Goal: Task Accomplishment & Management: Manage account settings

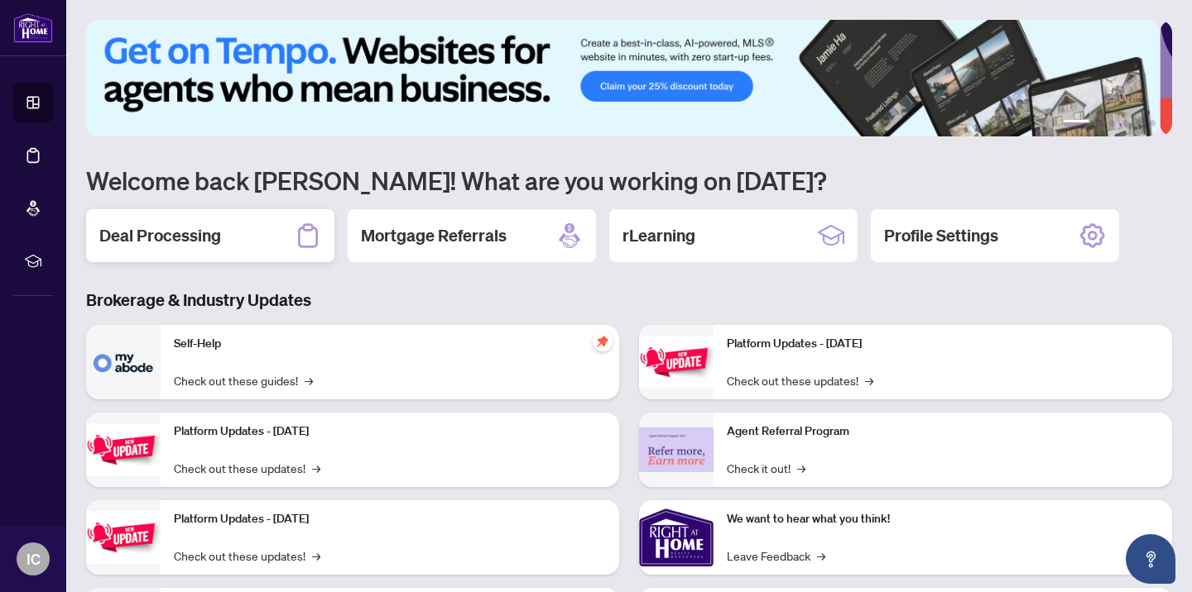
click at [175, 242] on h2 "Deal Processing" at bounding box center [160, 235] width 122 height 23
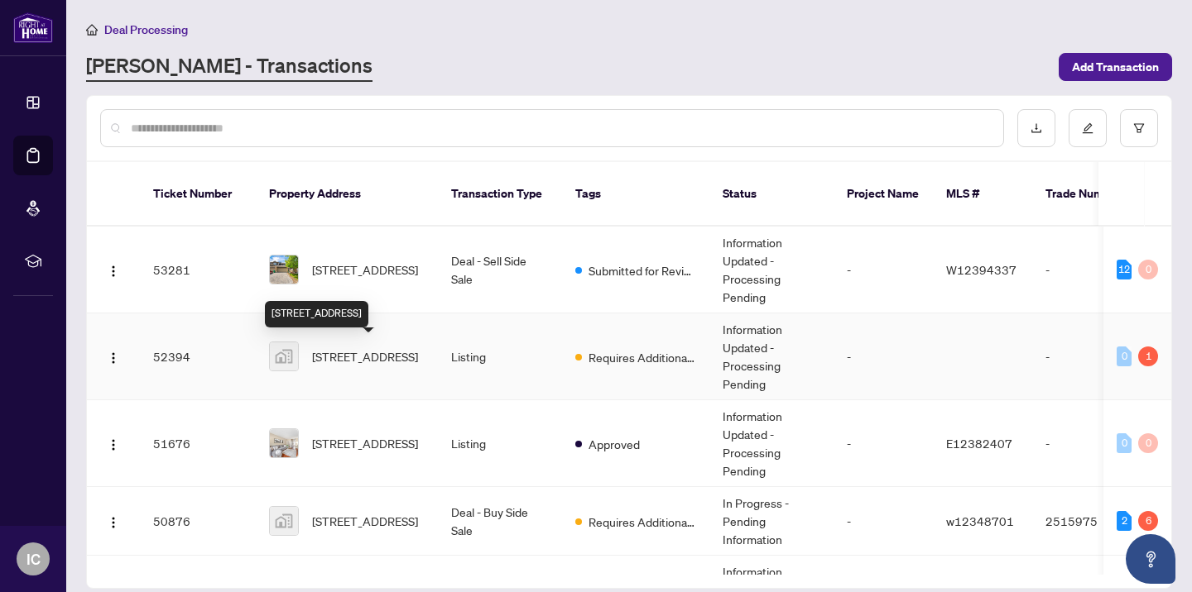
click at [341, 352] on span "[STREET_ADDRESS]" at bounding box center [365, 357] width 106 height 18
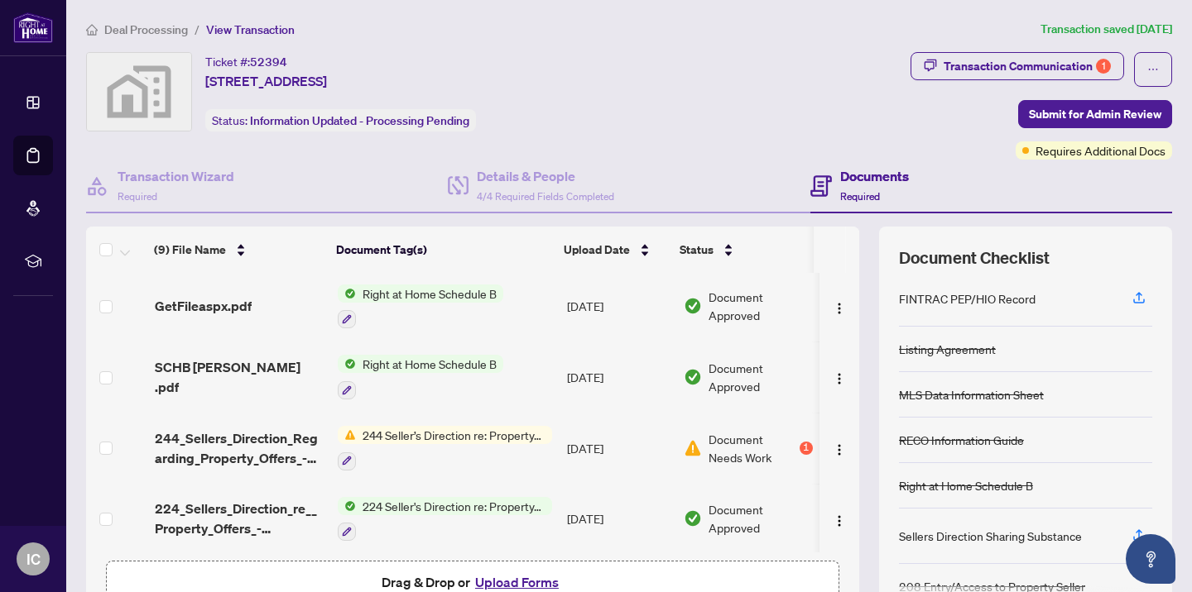
scroll to position [173, 0]
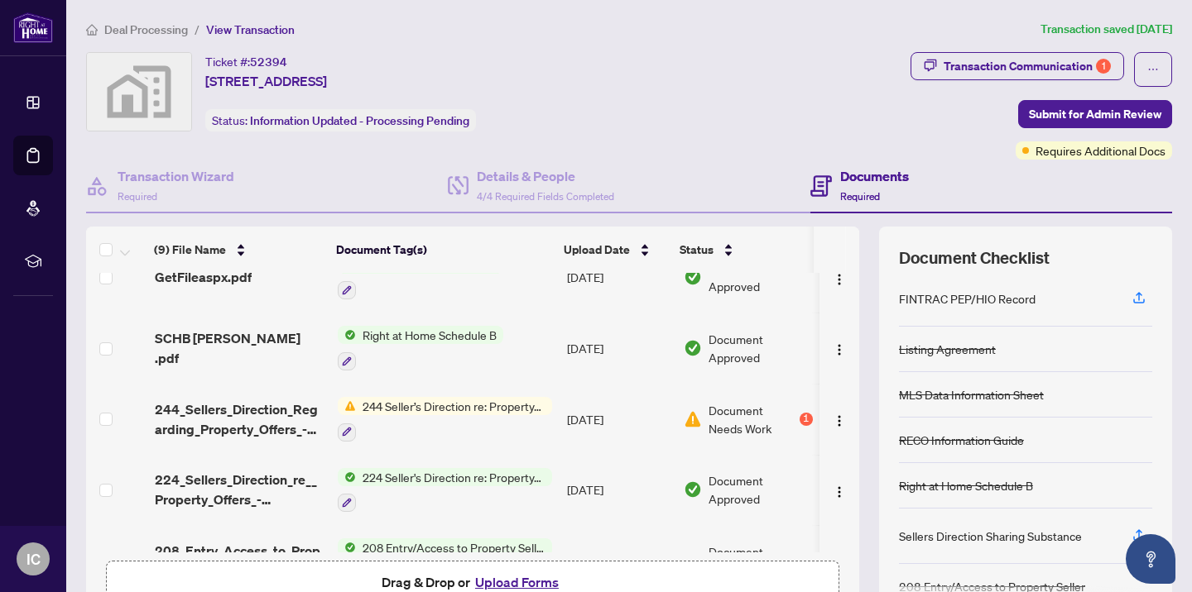
click at [478, 400] on span "244 Seller’s Direction re: Property/Offers" at bounding box center [454, 406] width 196 height 18
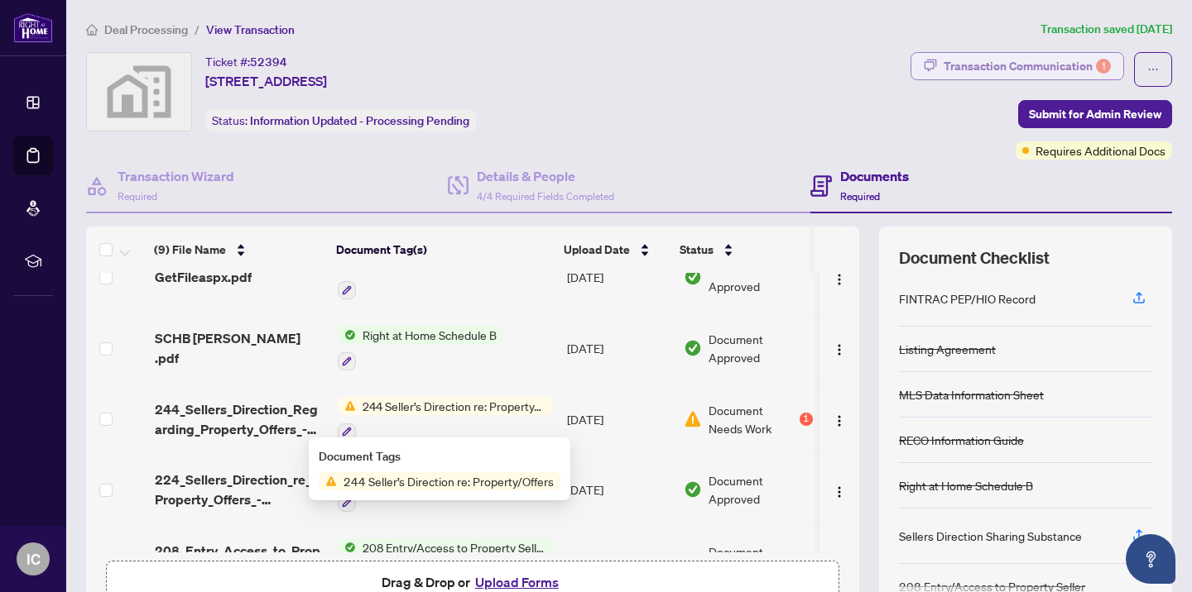
click at [967, 74] on div "Transaction Communication 1" at bounding box center [1026, 66] width 167 height 26
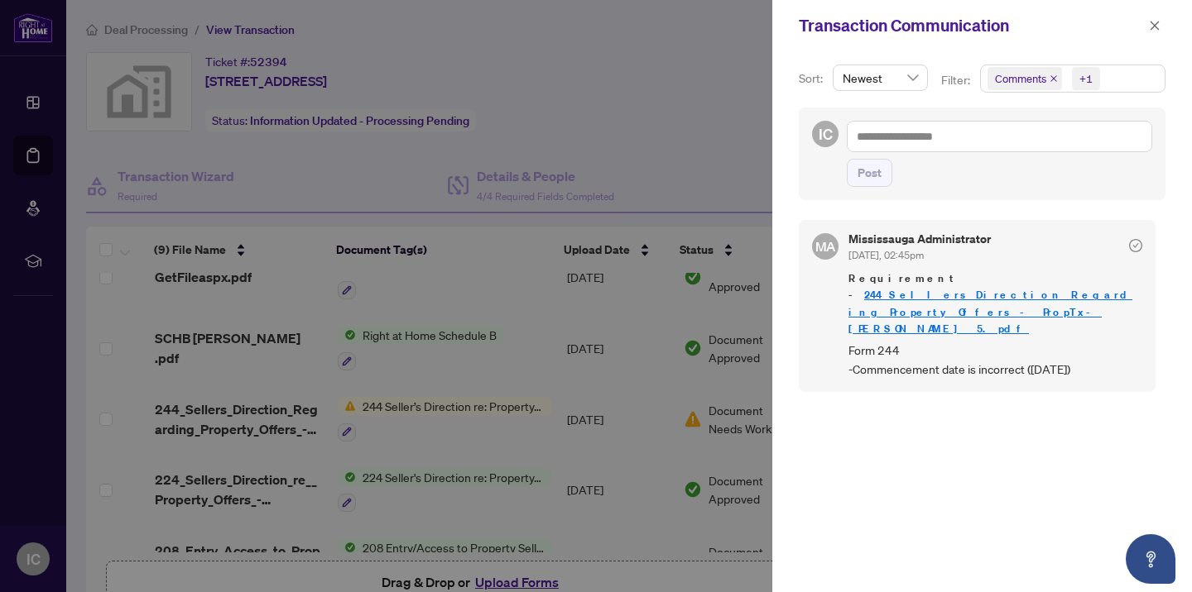
click at [218, 409] on div at bounding box center [596, 296] width 1192 height 592
click at [1151, 24] on icon "close" at bounding box center [1154, 26] width 12 height 12
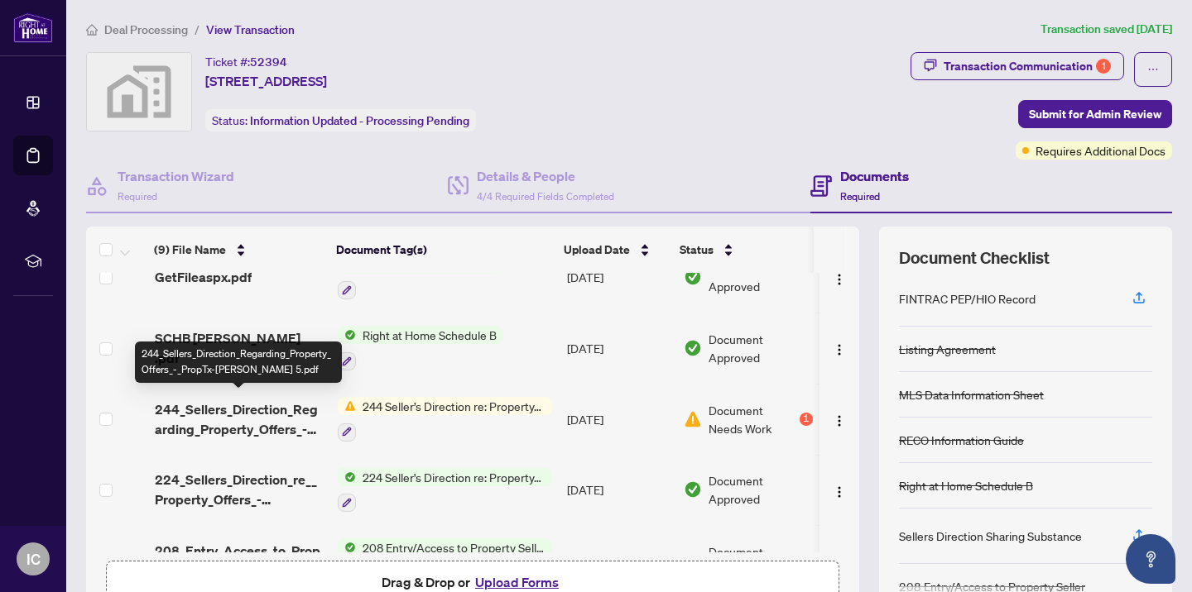
click at [233, 413] on span "244_Sellers_Direction_Regarding_Property_Offers_-_PropTx-[PERSON_NAME] 5.pdf" at bounding box center [240, 420] width 170 height 40
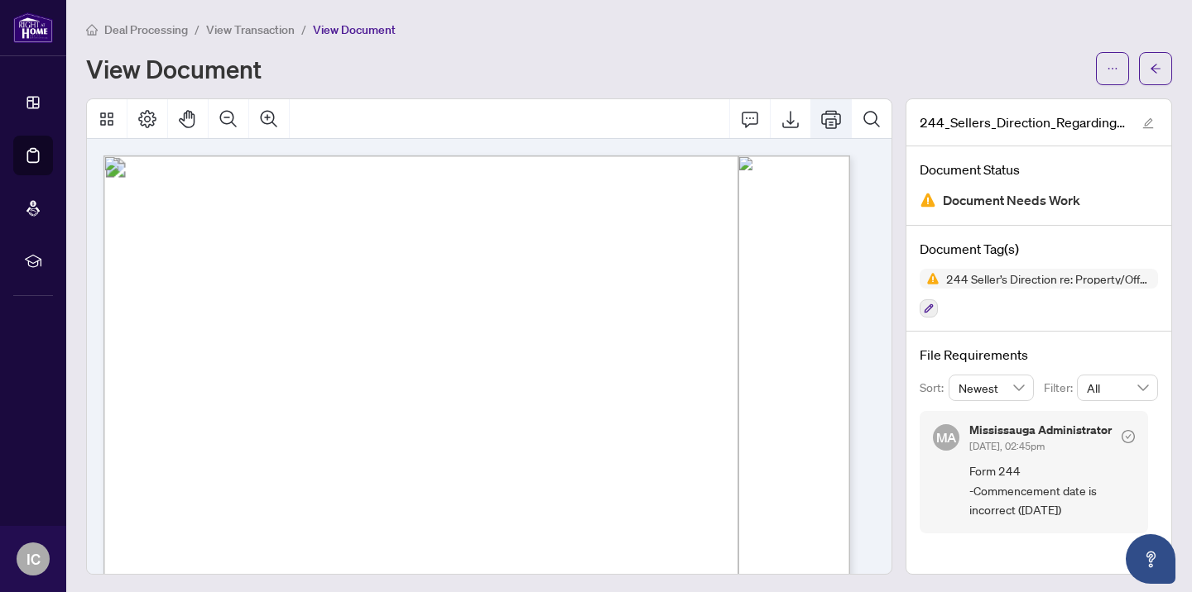
click at [821, 115] on icon "Print" at bounding box center [831, 119] width 20 height 20
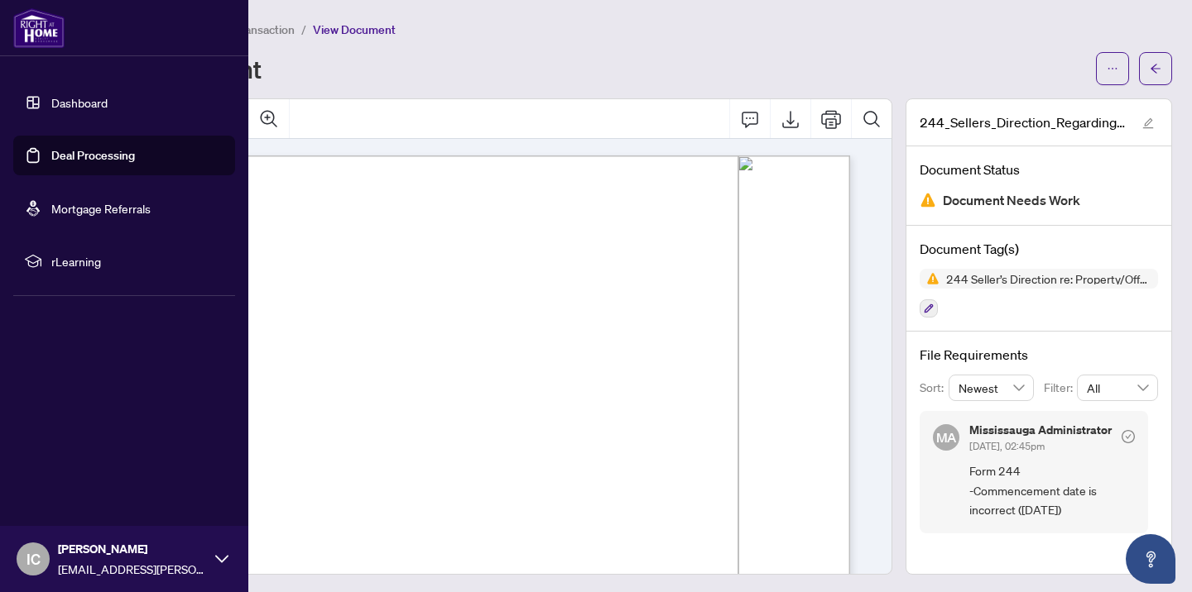
click at [61, 155] on link "Deal Processing" at bounding box center [93, 155] width 84 height 15
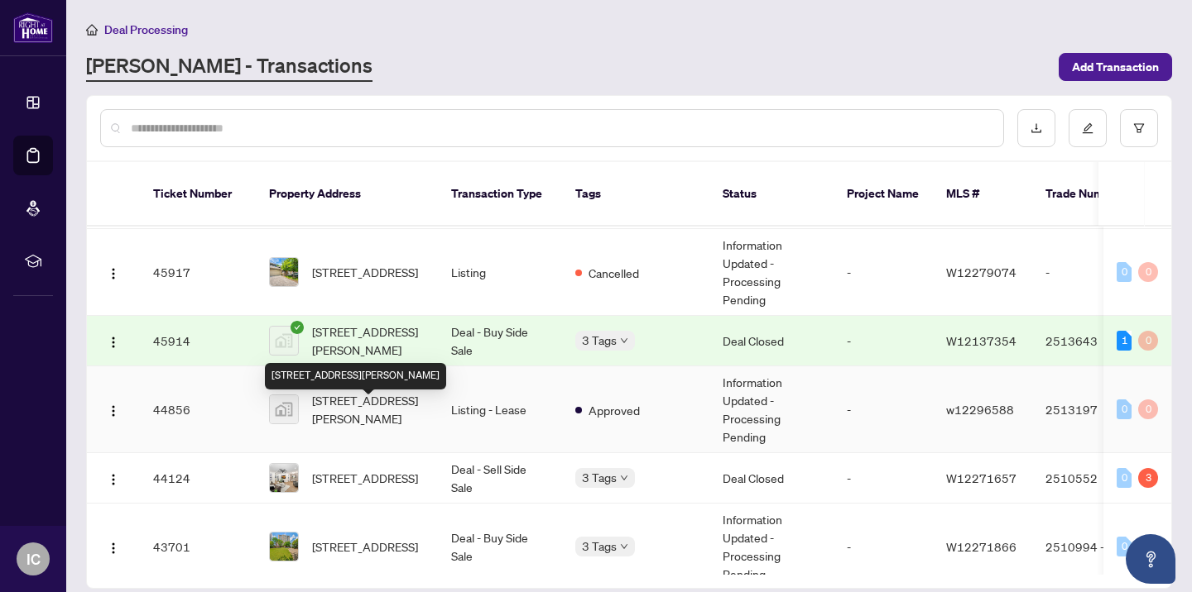
scroll to position [778, 0]
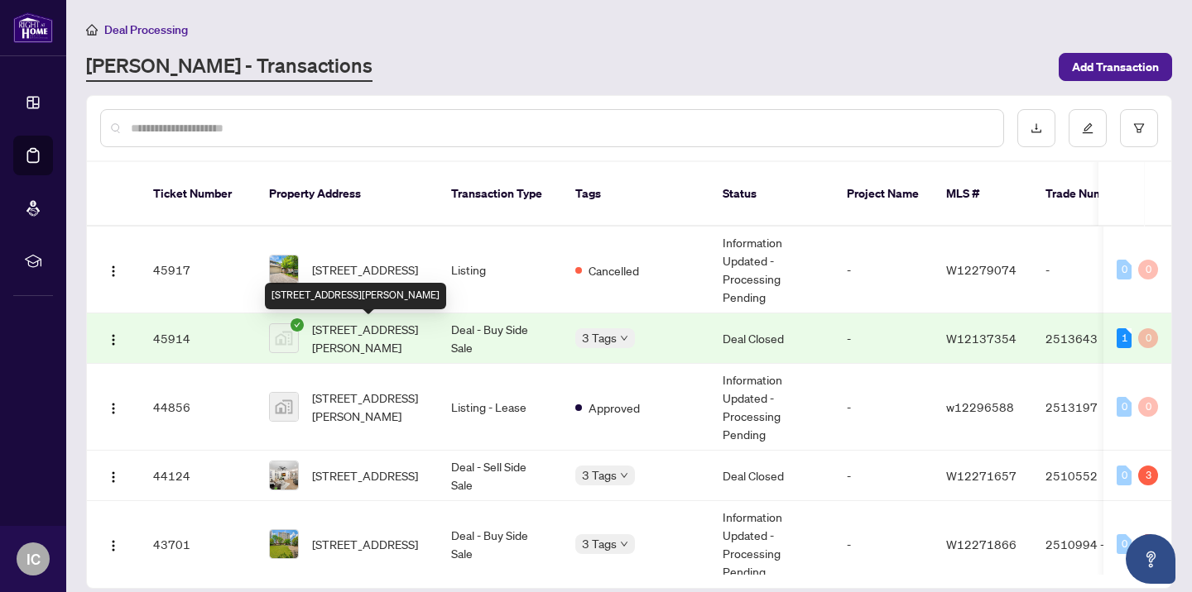
click at [370, 343] on span "[STREET_ADDRESS][PERSON_NAME]" at bounding box center [368, 338] width 113 height 36
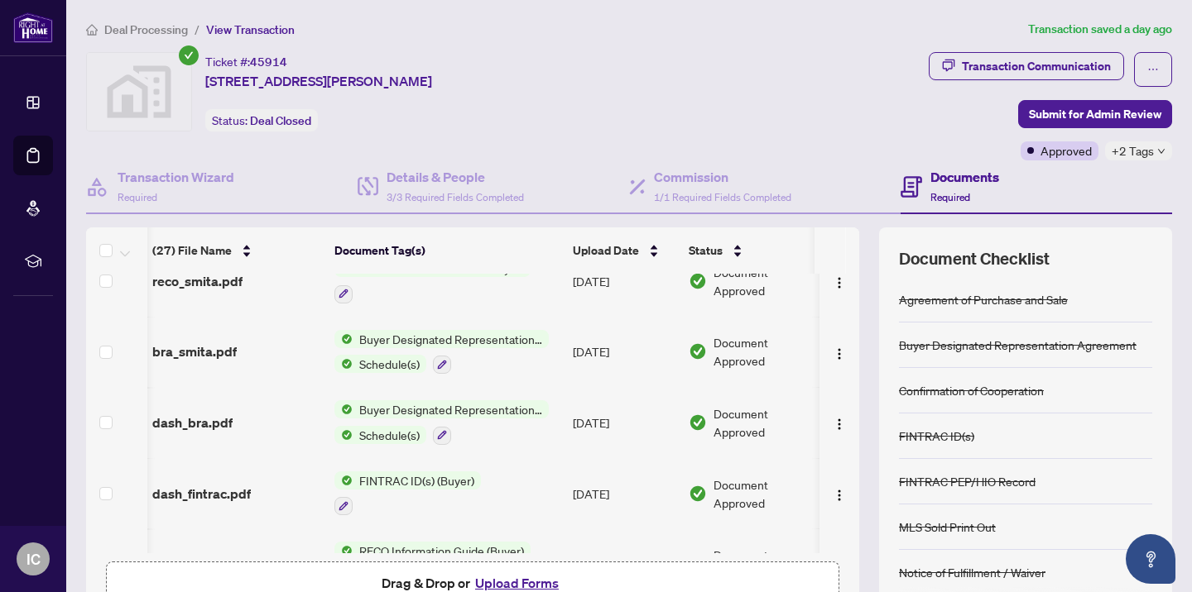
scroll to position [386, 2]
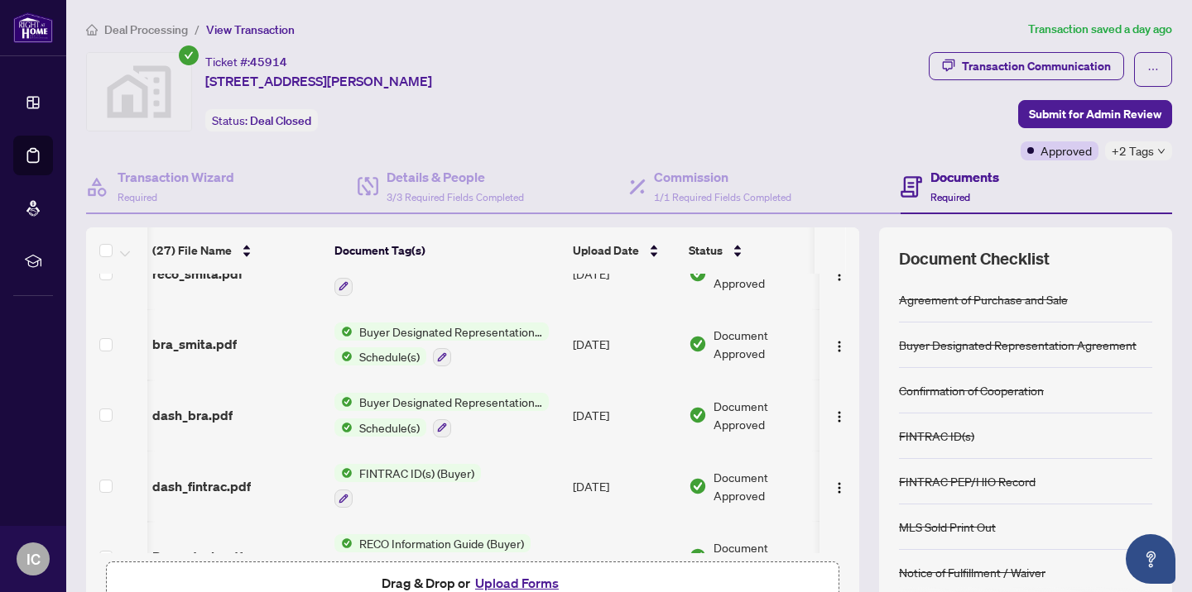
click at [410, 464] on span "FINTRAC ID(s) (Buyer)" at bounding box center [416, 473] width 128 height 18
click at [385, 548] on span "FINTRAC ID(s) (Buyer)" at bounding box center [401, 545] width 128 height 18
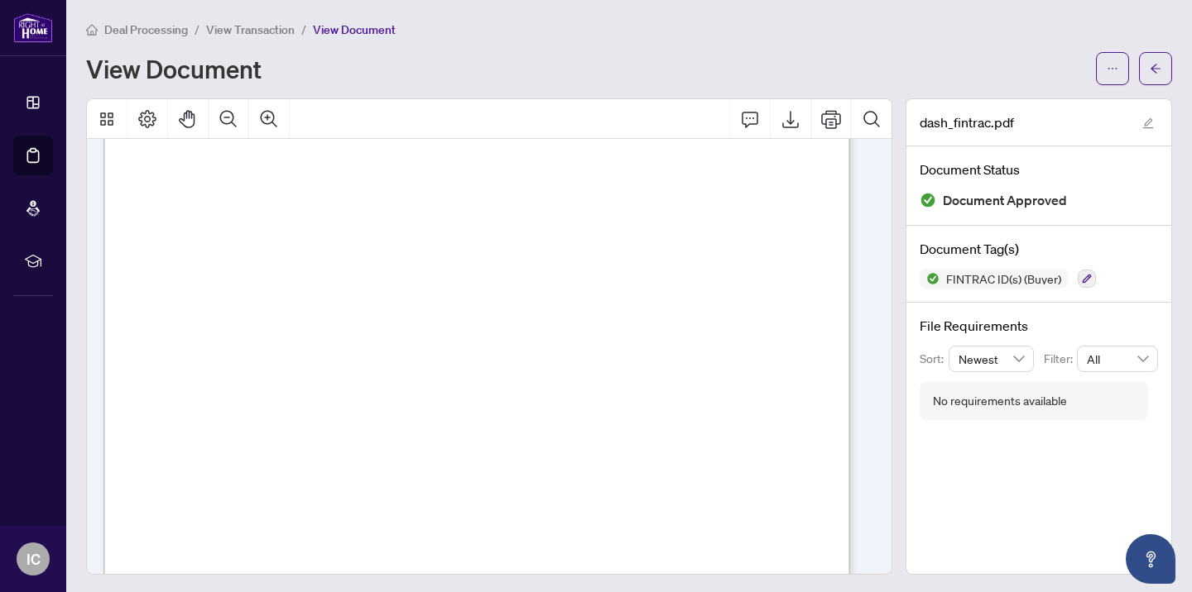
scroll to position [1155, 0]
click at [821, 121] on icon "Print" at bounding box center [831, 119] width 20 height 20
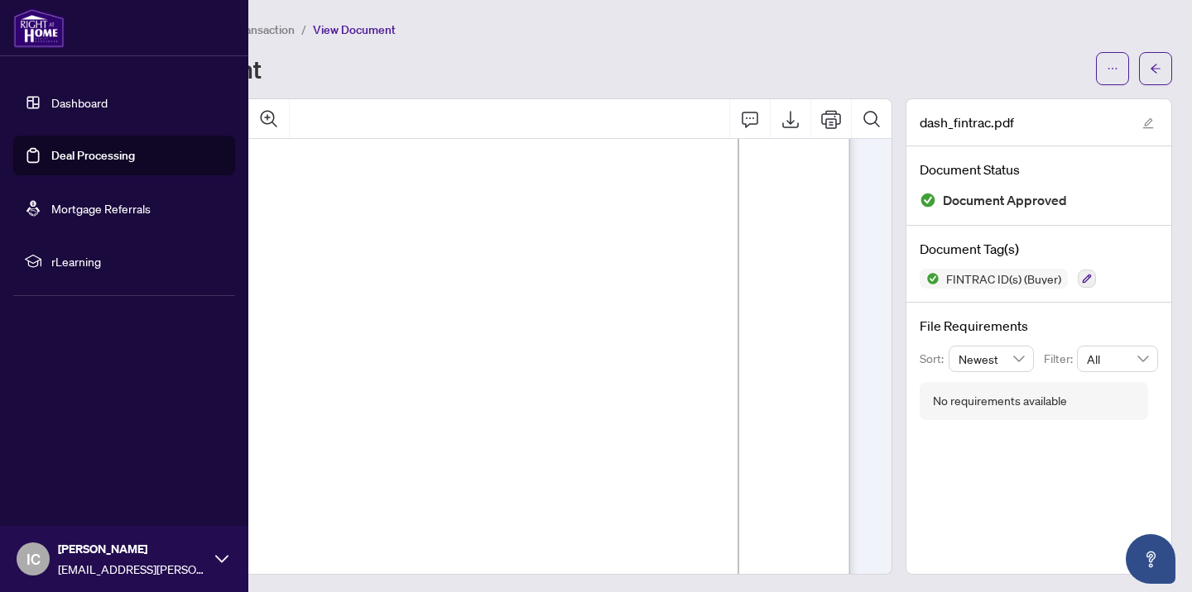
click at [59, 160] on link "Deal Processing" at bounding box center [93, 155] width 84 height 15
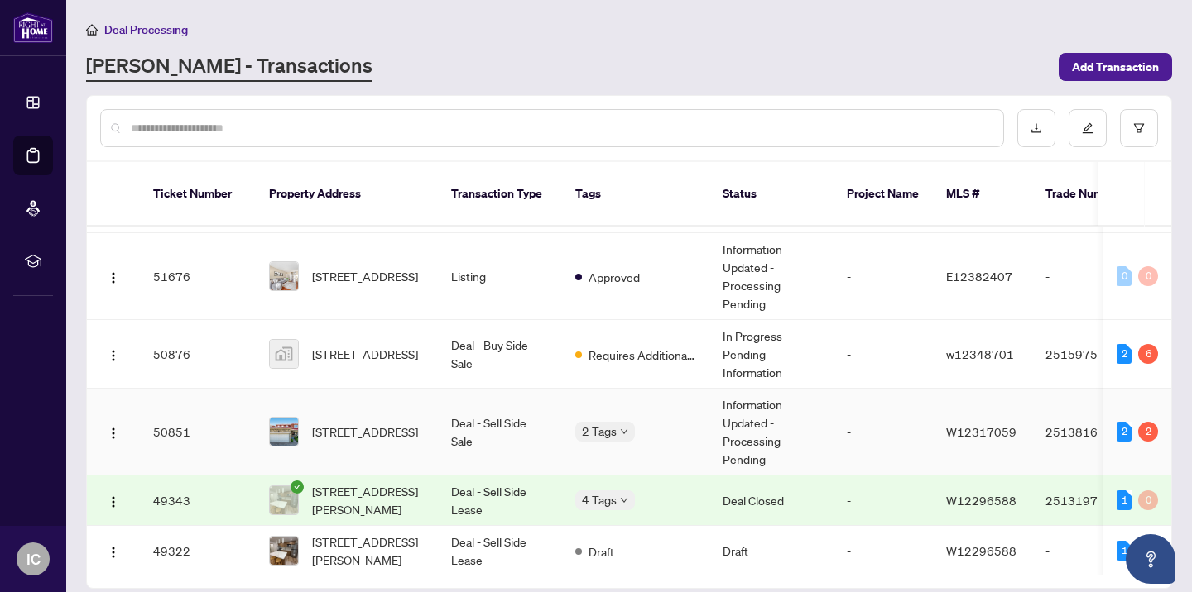
scroll to position [168, 0]
click at [366, 345] on span "[STREET_ADDRESS]" at bounding box center [365, 353] width 106 height 18
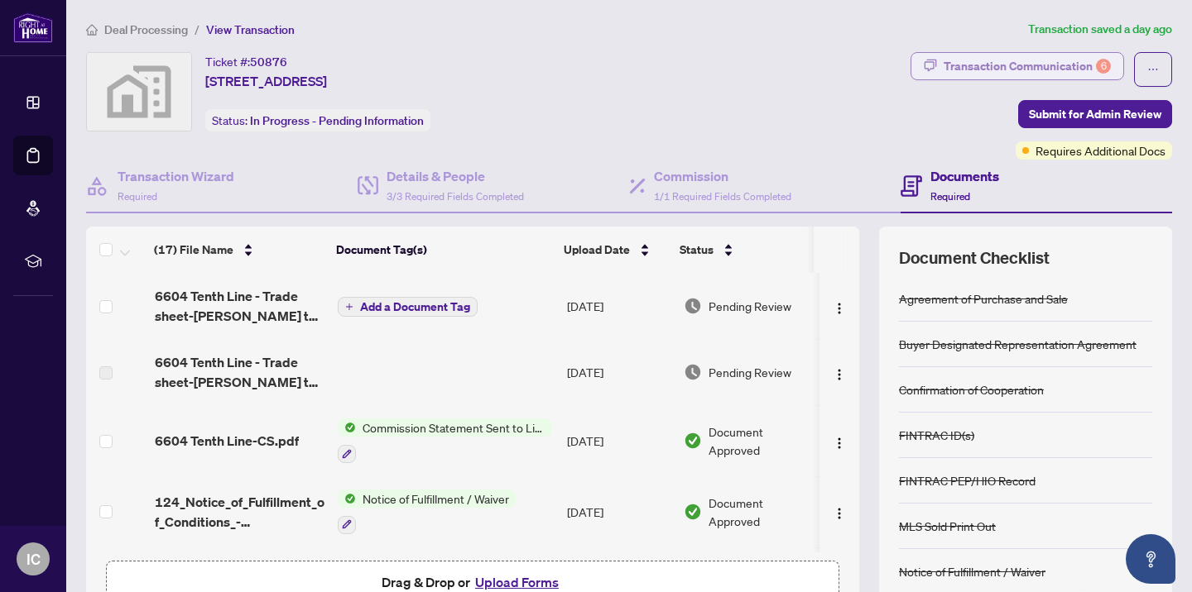
click at [1036, 65] on div "Transaction Communication 6" at bounding box center [1026, 66] width 167 height 26
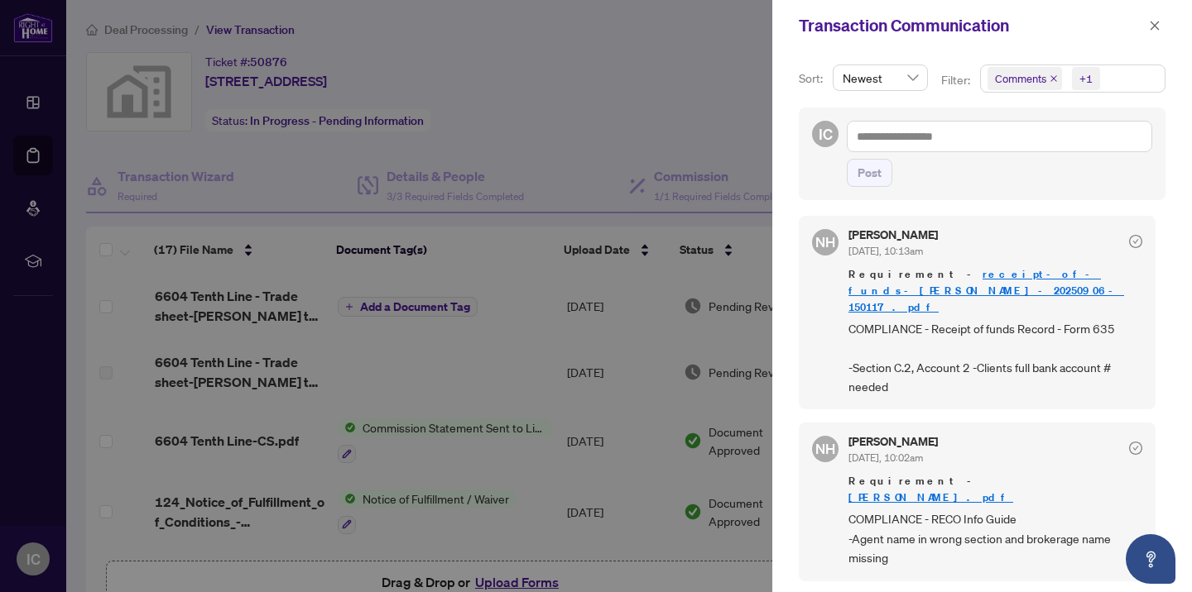
scroll to position [497, 0]
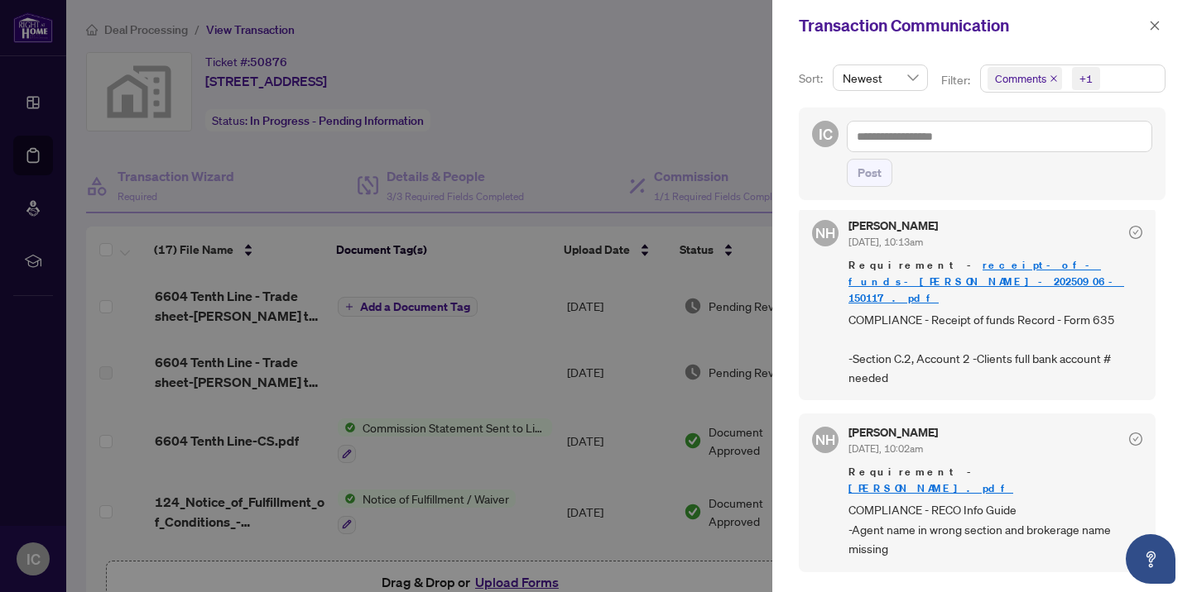
click at [990, 390] on div "NH [PERSON_NAME] [DATE], 10:13am Requirement - receipt-of-funds-[PERSON_NAME]-2…" at bounding box center [976, 304] width 357 height 194
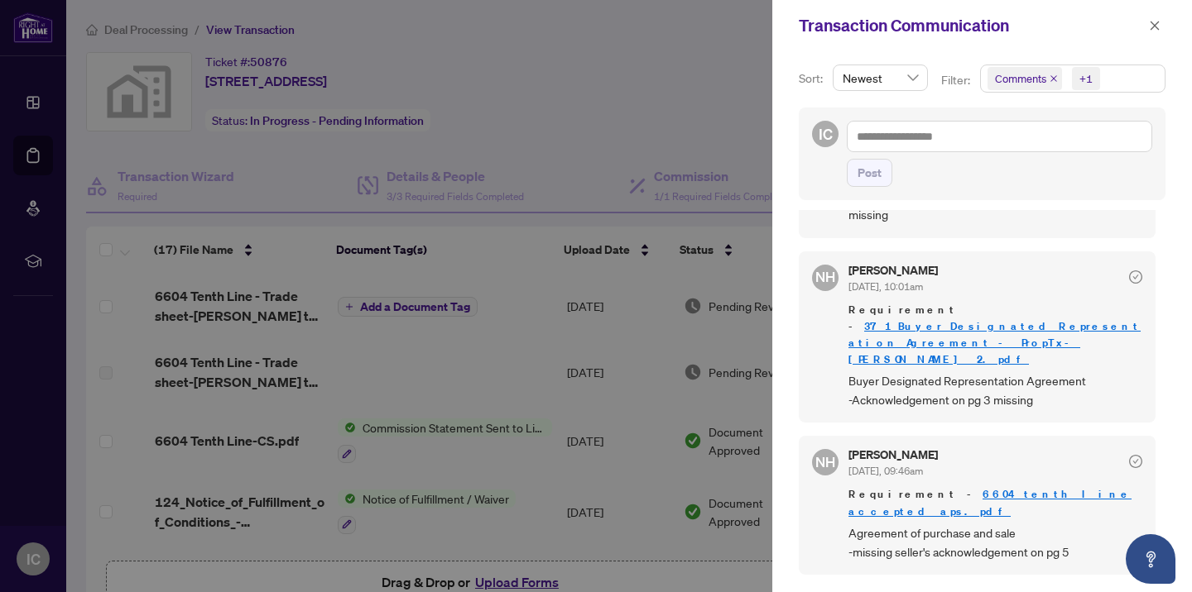
scroll to position [794, 0]
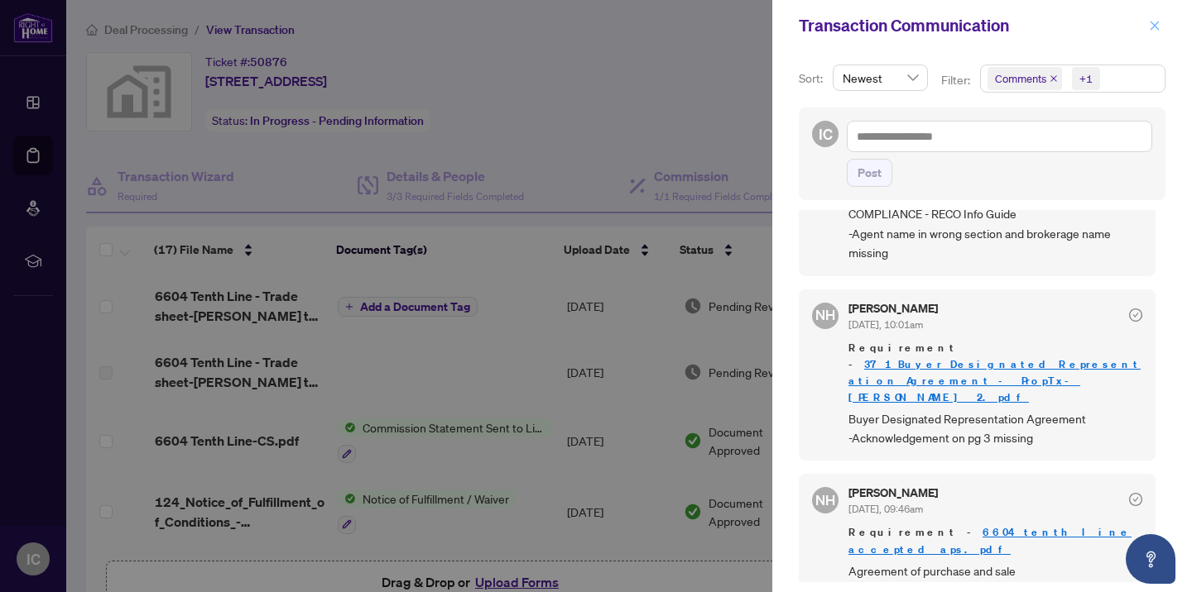
click at [1151, 23] on icon "close" at bounding box center [1154, 26] width 12 height 12
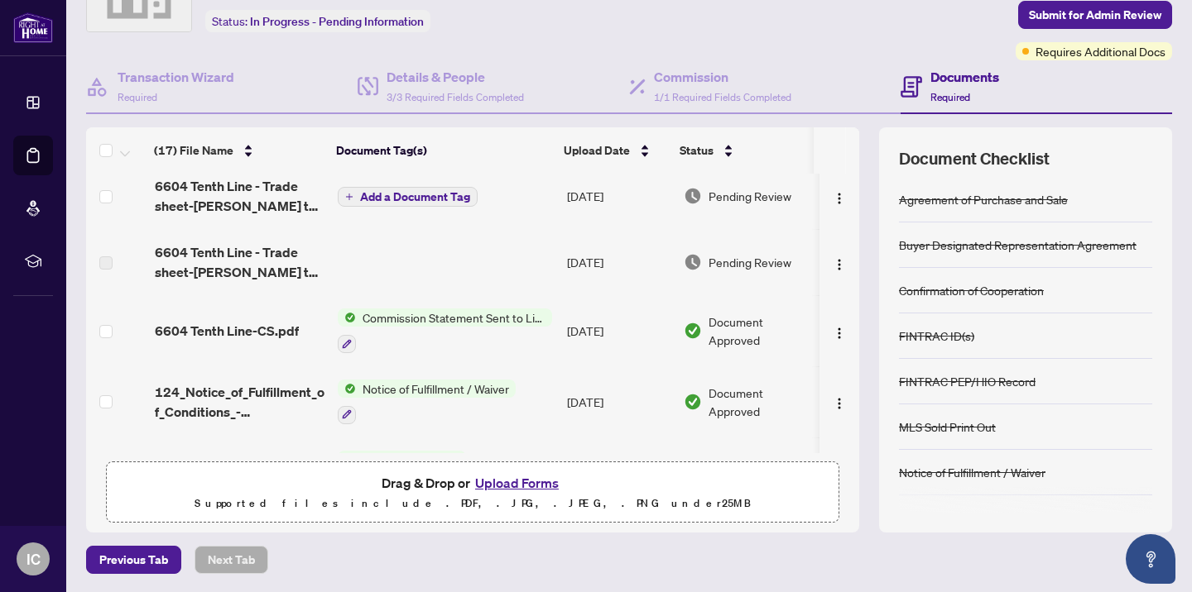
scroll to position [0, 0]
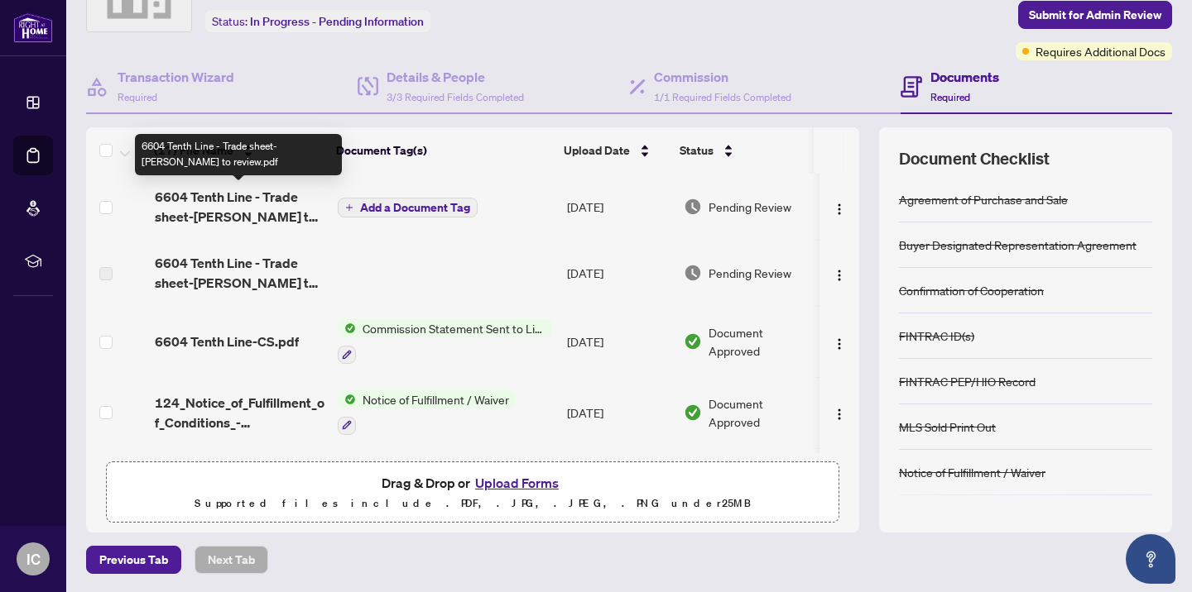
click at [253, 202] on span "6604 Tenth Line - Trade sheet-[PERSON_NAME] to review.pdf" at bounding box center [240, 207] width 170 height 40
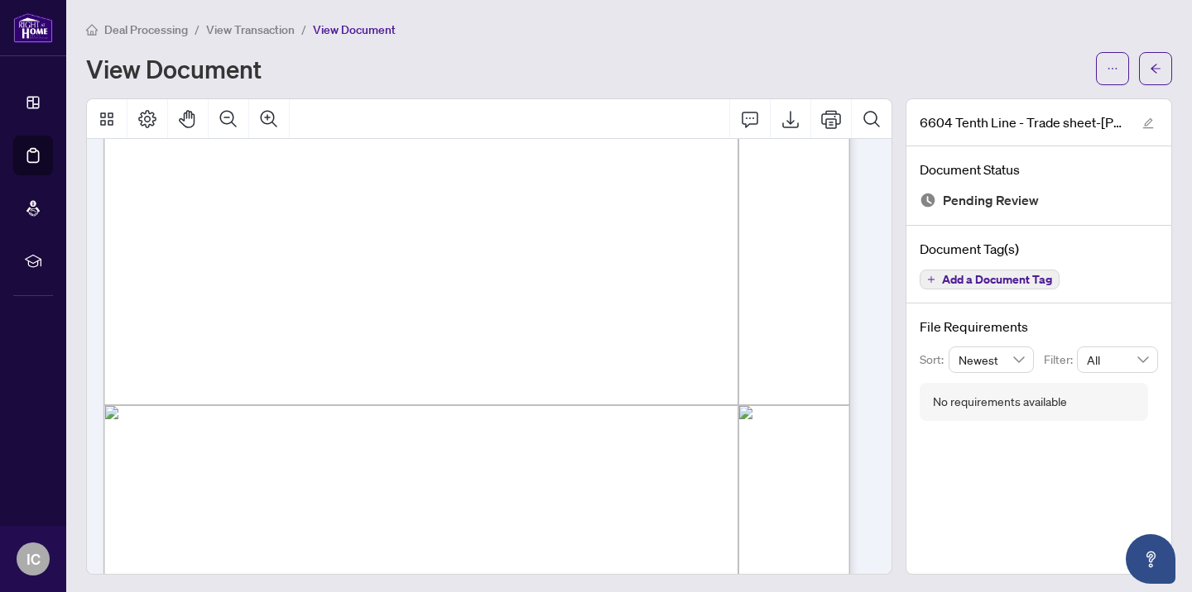
scroll to position [386, 0]
click at [821, 122] on icon "Print" at bounding box center [831, 119] width 20 height 20
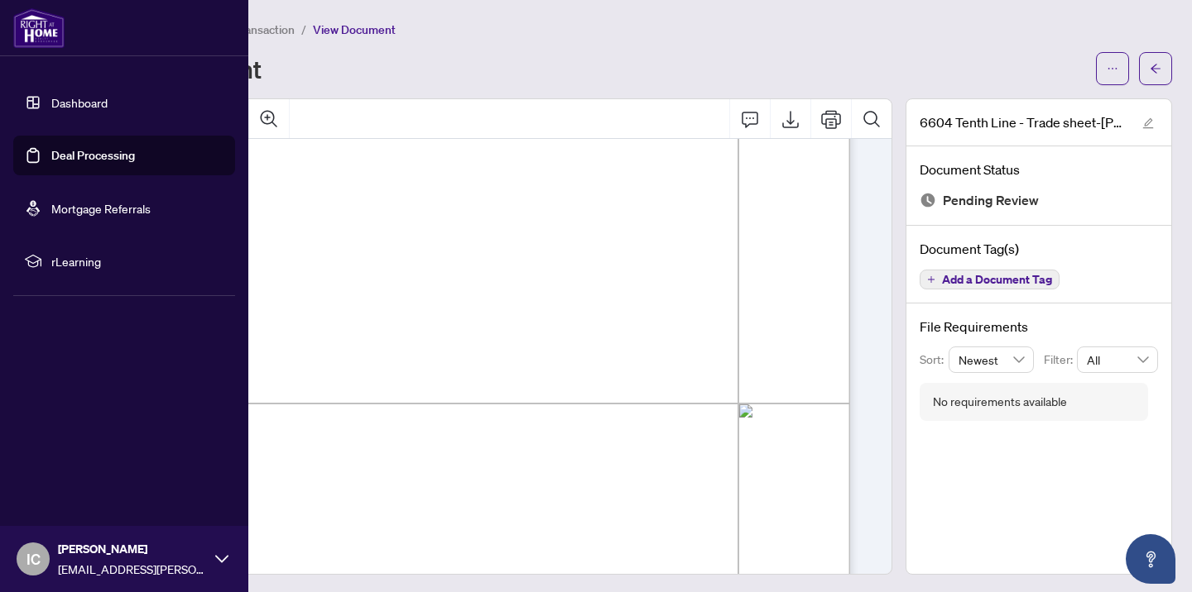
click at [70, 157] on link "Deal Processing" at bounding box center [93, 155] width 84 height 15
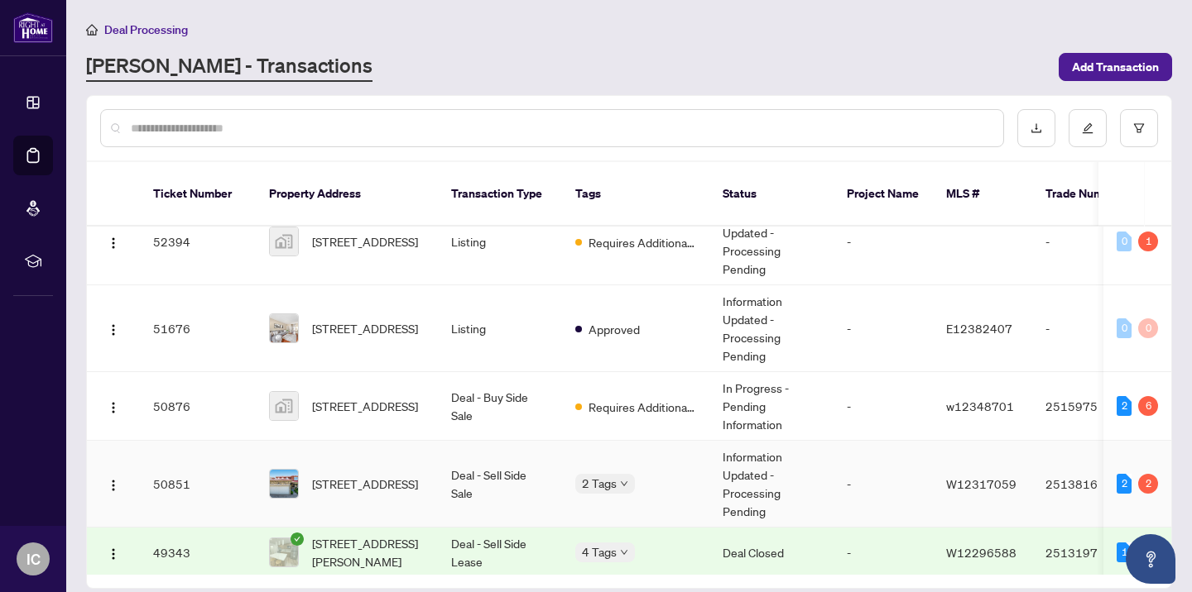
scroll to position [117, 0]
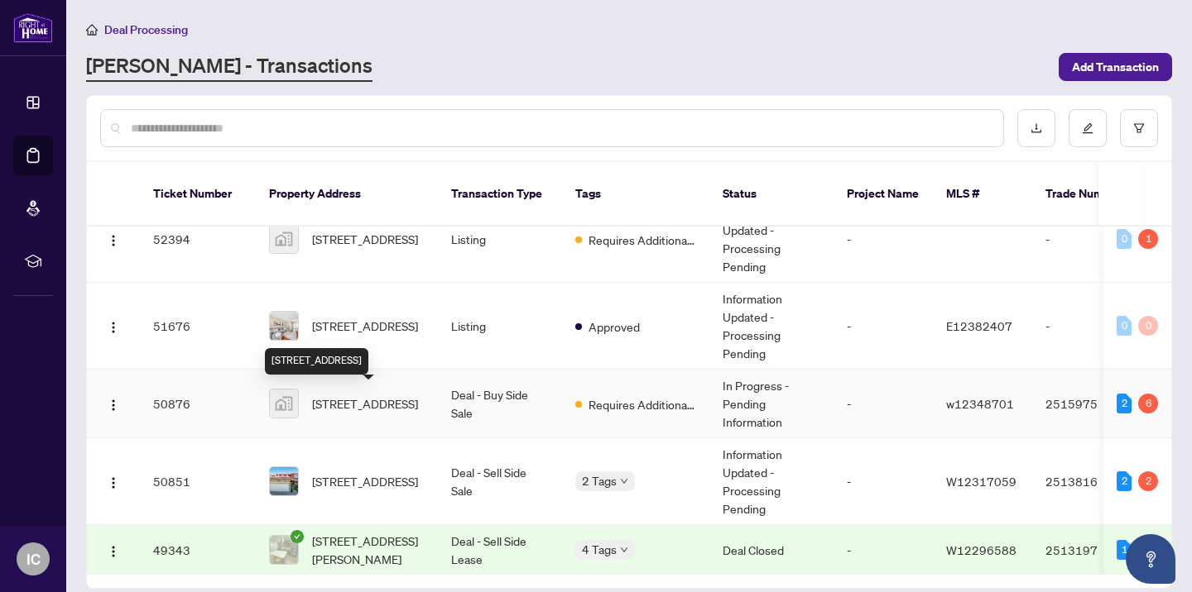
click at [337, 400] on span "[STREET_ADDRESS]" at bounding box center [365, 404] width 106 height 18
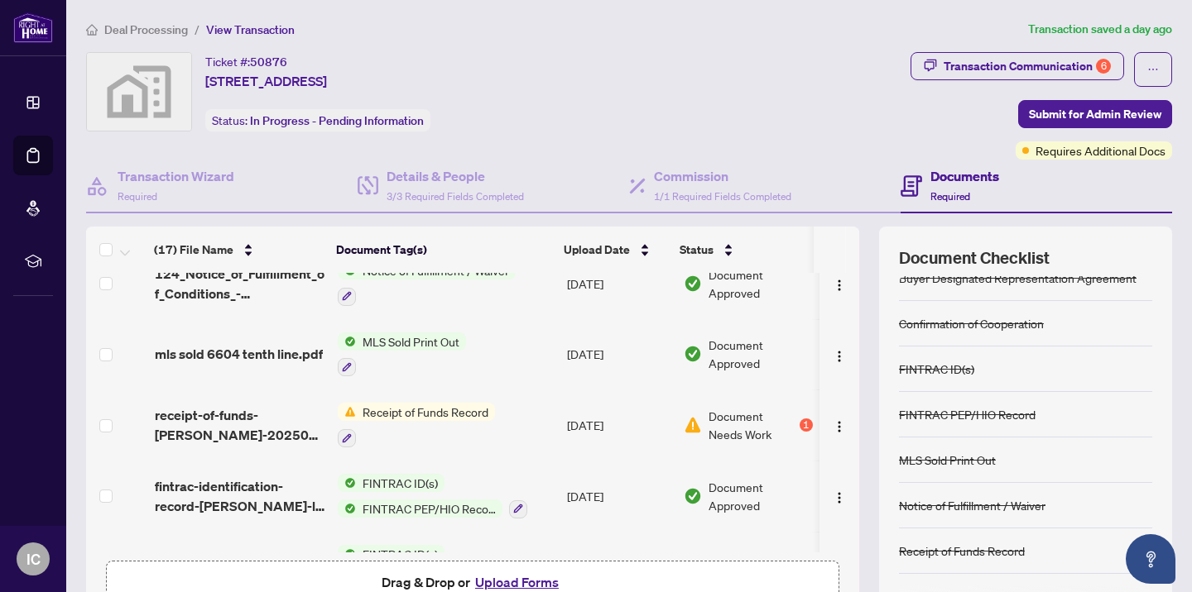
scroll to position [79, 0]
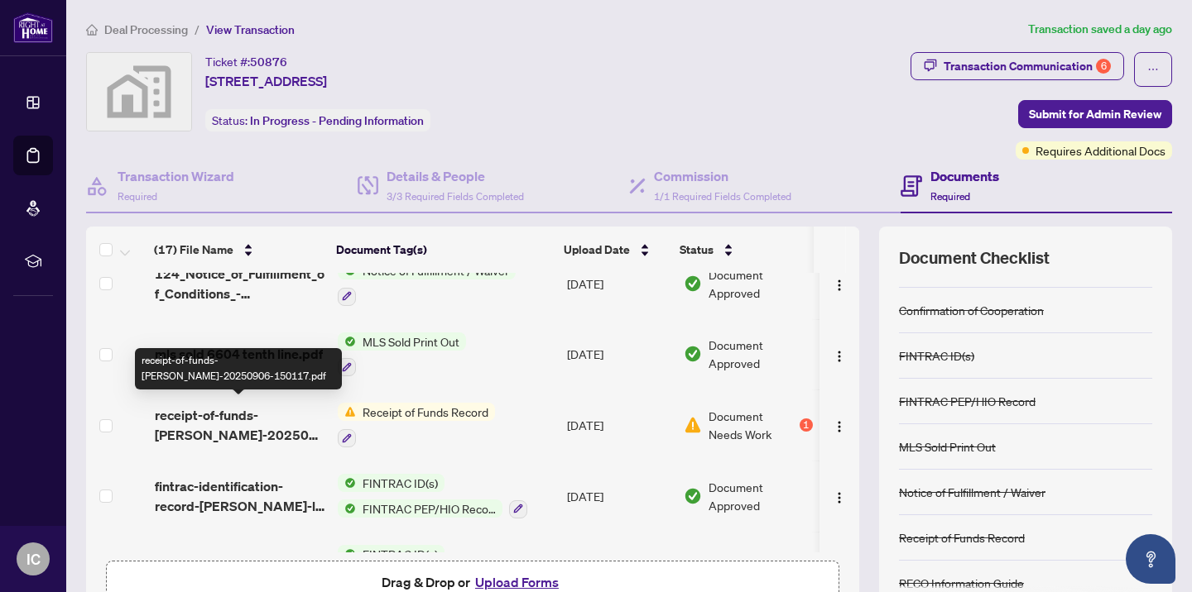
click at [272, 411] on span "receipt-of-funds-[PERSON_NAME]-20250906-150117.pdf" at bounding box center [240, 425] width 170 height 40
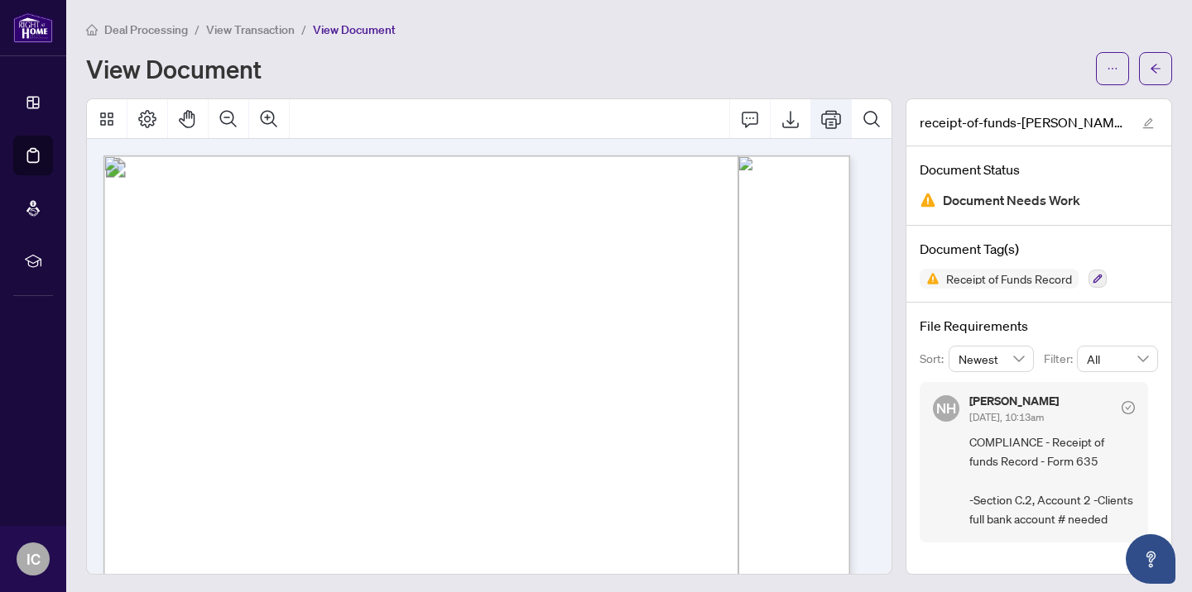
click at [821, 117] on icon "Print" at bounding box center [831, 119] width 20 height 18
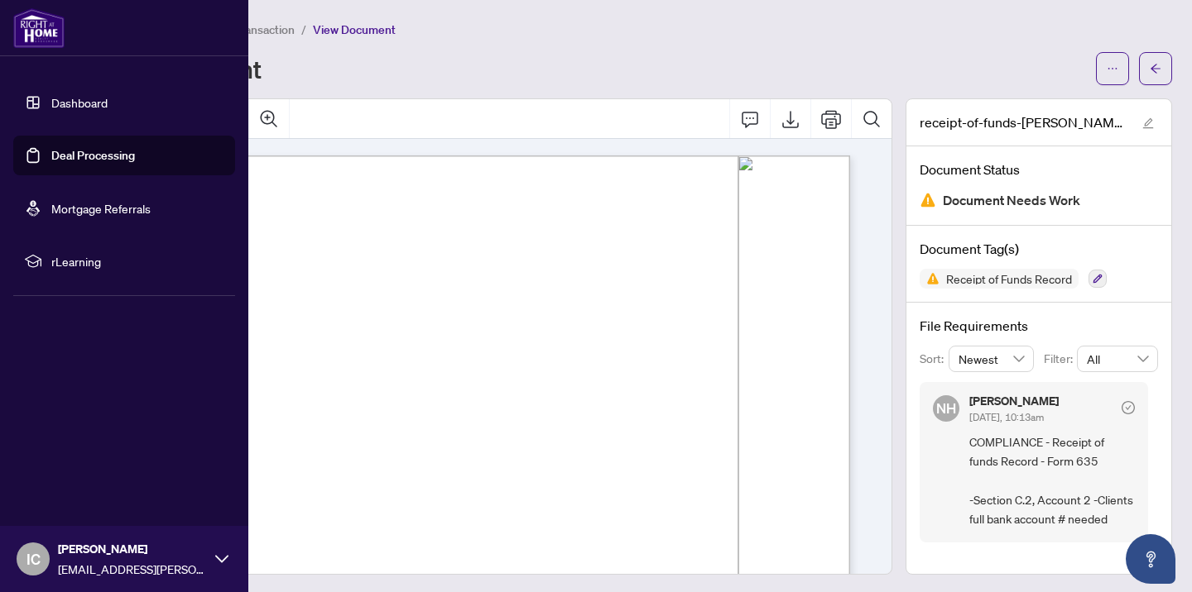
click at [60, 153] on link "Deal Processing" at bounding box center [93, 155] width 84 height 15
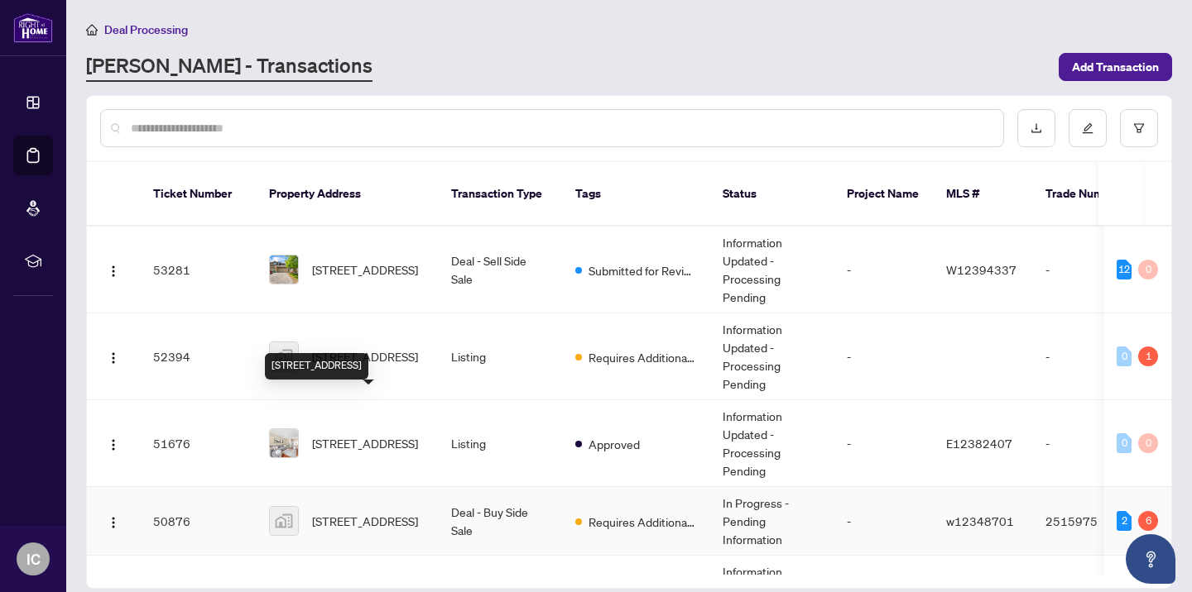
click at [377, 512] on span "[STREET_ADDRESS]" at bounding box center [365, 521] width 106 height 18
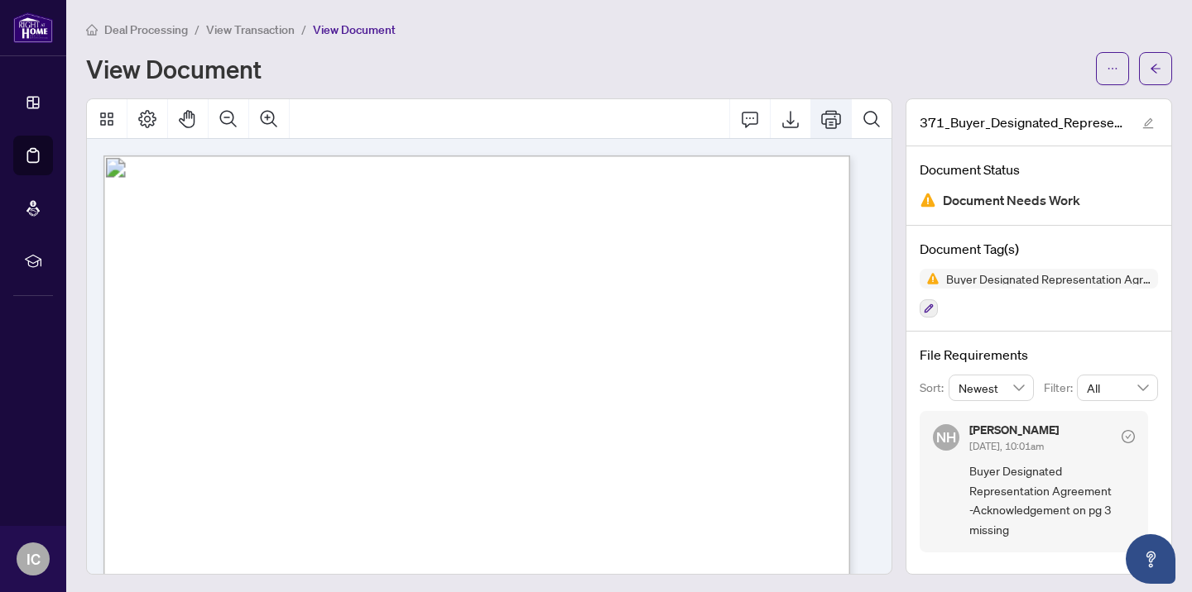
click at [821, 120] on icon "Print" at bounding box center [831, 119] width 20 height 20
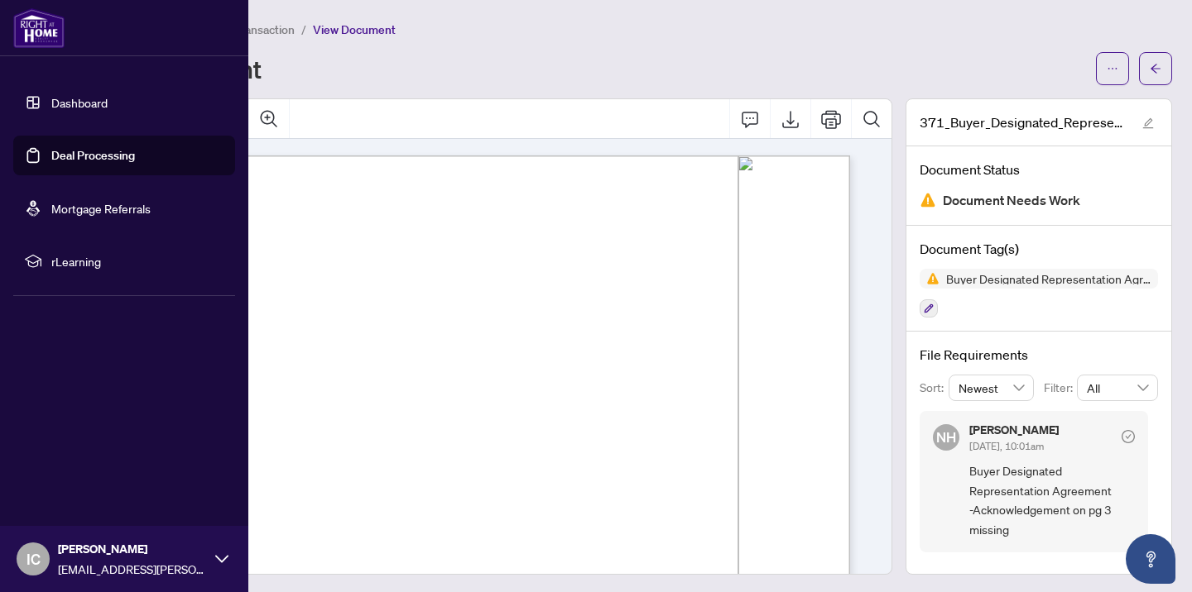
click at [62, 157] on link "Deal Processing" at bounding box center [93, 155] width 84 height 15
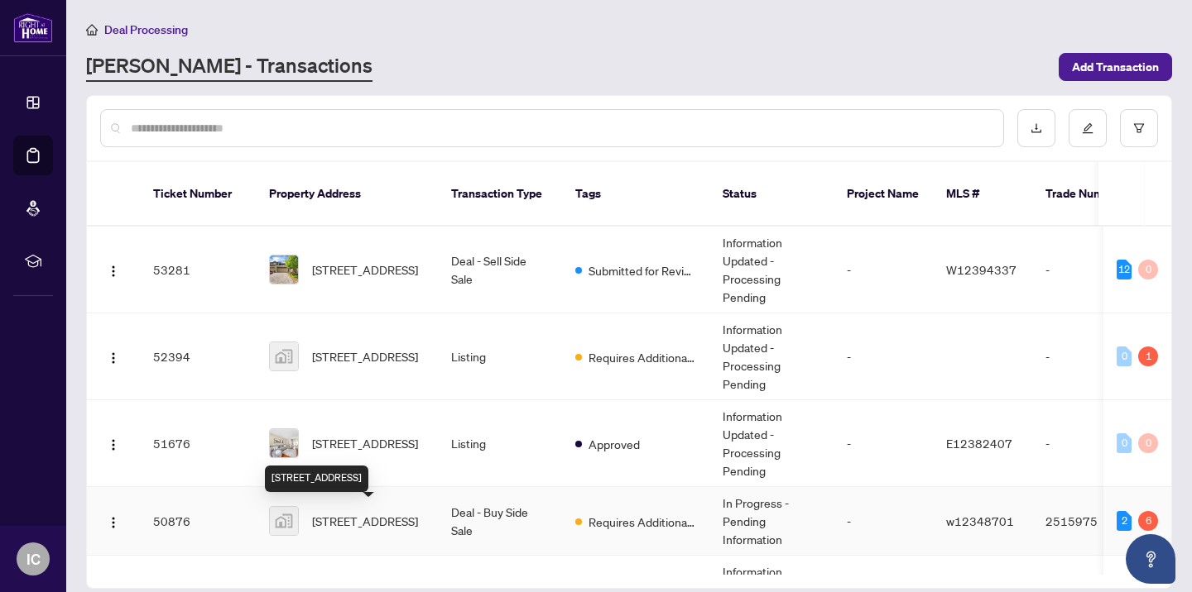
click at [386, 530] on span "[STREET_ADDRESS]" at bounding box center [365, 521] width 106 height 18
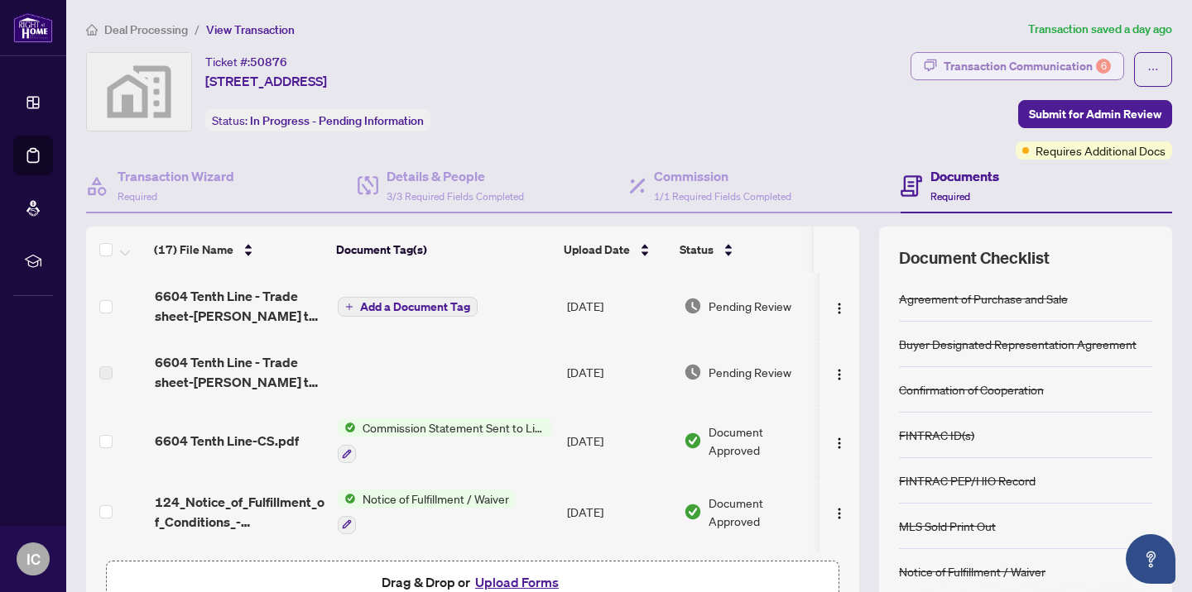
click at [994, 67] on div "Transaction Communication 6" at bounding box center [1026, 66] width 167 height 26
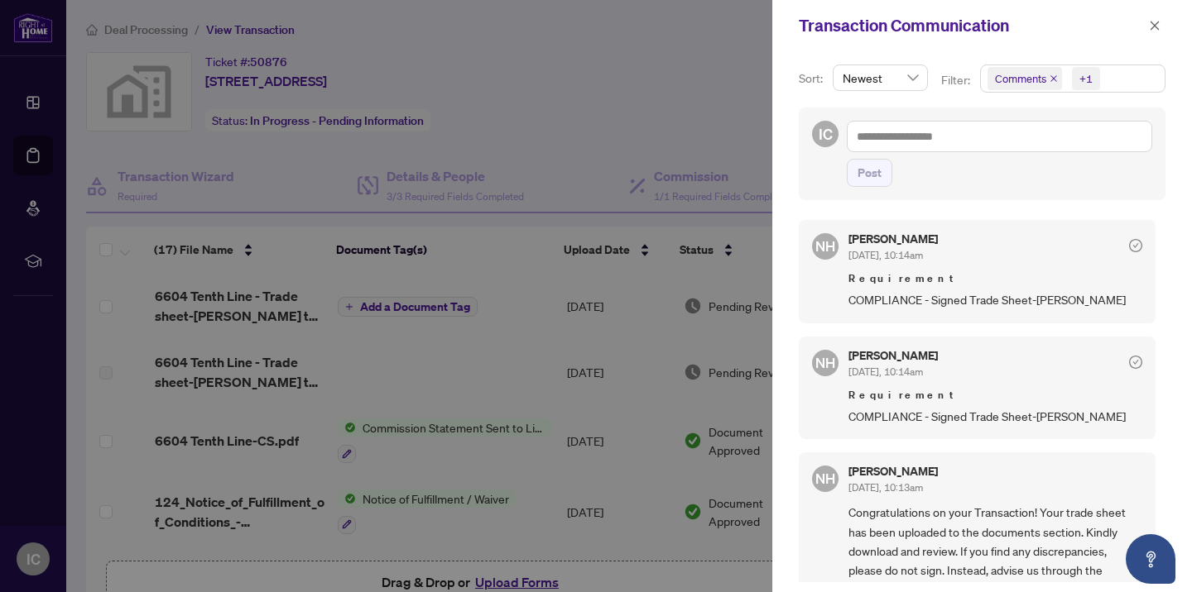
click at [38, 161] on div at bounding box center [596, 296] width 1192 height 592
click at [38, 159] on div at bounding box center [596, 296] width 1192 height 592
click at [1153, 22] on icon "close" at bounding box center [1154, 26] width 12 height 12
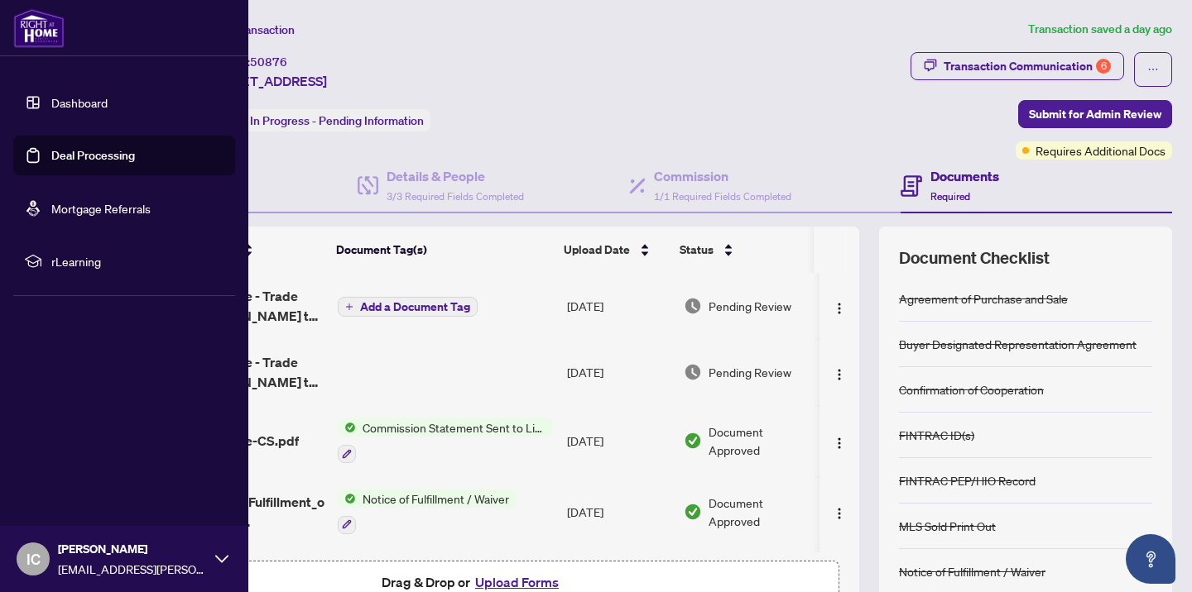
click at [51, 156] on link "Deal Processing" at bounding box center [93, 155] width 84 height 15
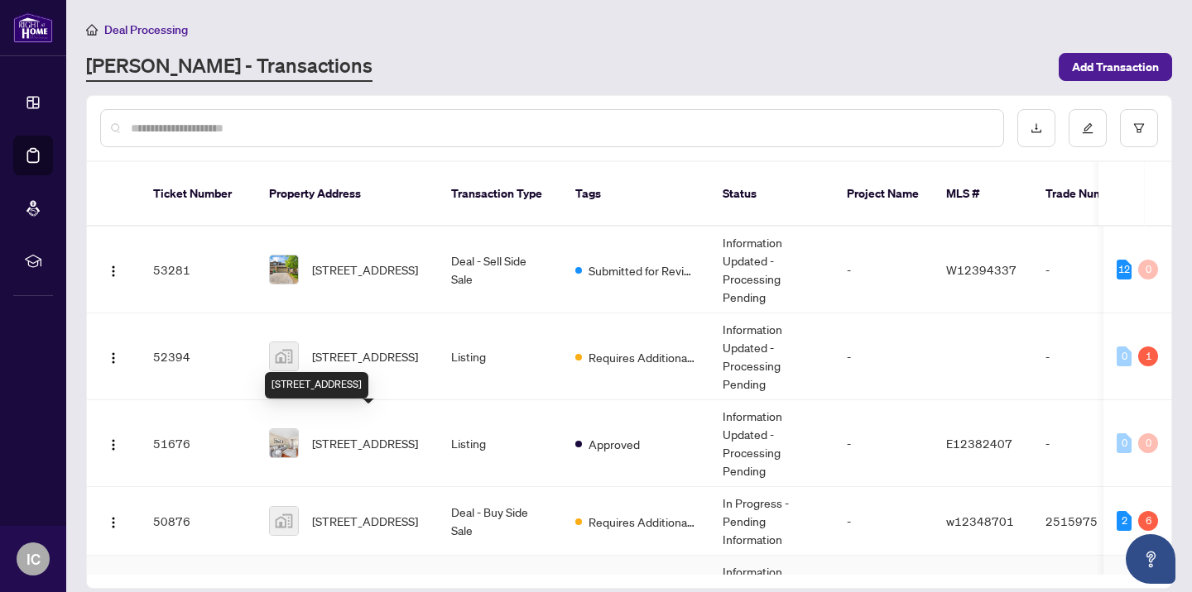
click at [357, 590] on span "[STREET_ADDRESS]" at bounding box center [365, 599] width 106 height 18
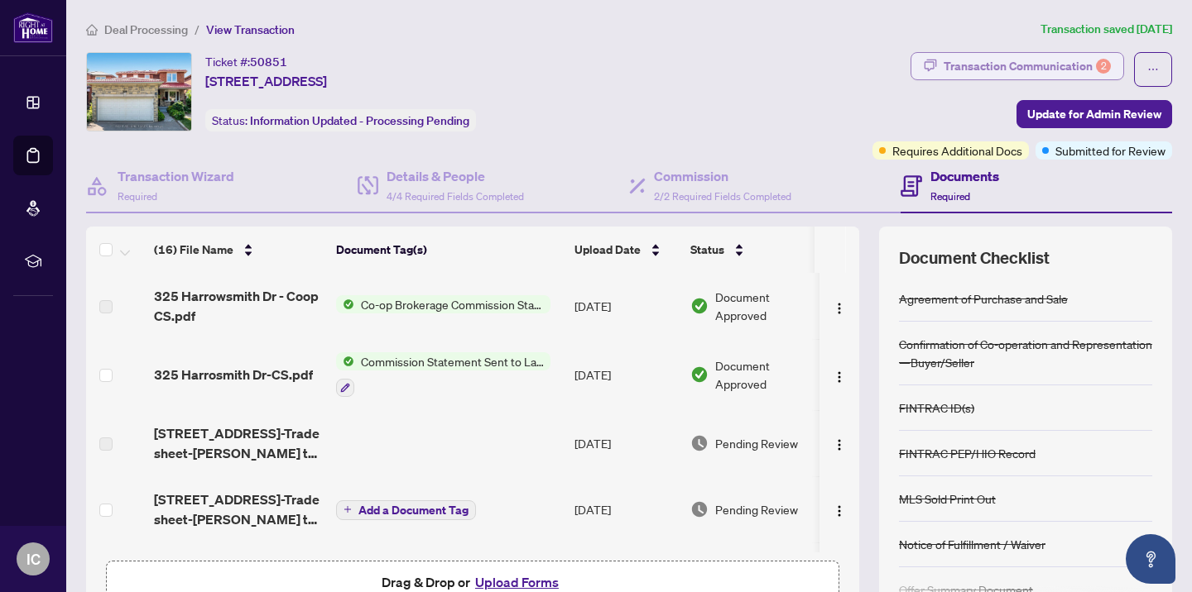
click at [1011, 65] on div "Transaction Communication 2" at bounding box center [1026, 66] width 167 height 26
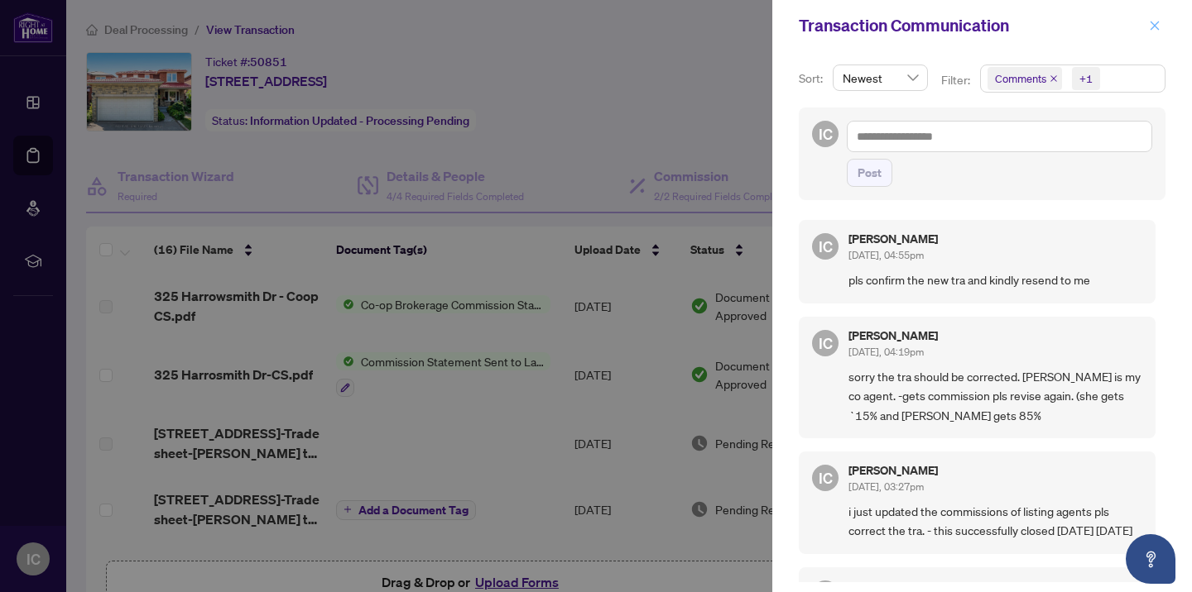
click at [1155, 26] on icon "close" at bounding box center [1154, 25] width 9 height 9
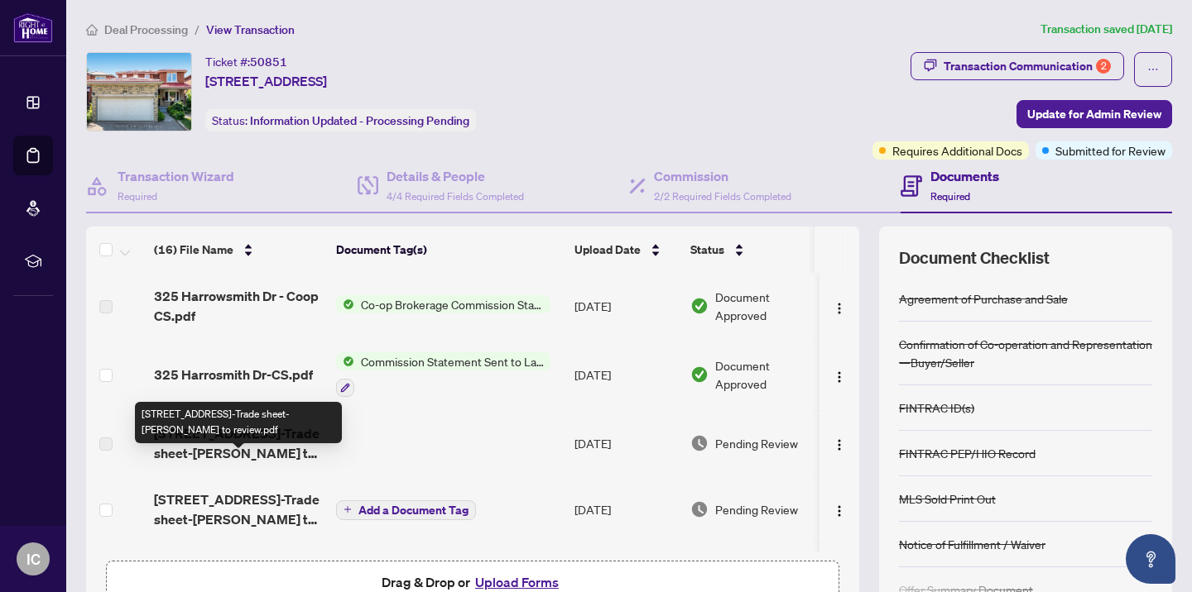
click at [233, 490] on span "[STREET_ADDRESS]-Trade sheet-[PERSON_NAME] to review.pdf" at bounding box center [238, 510] width 169 height 40
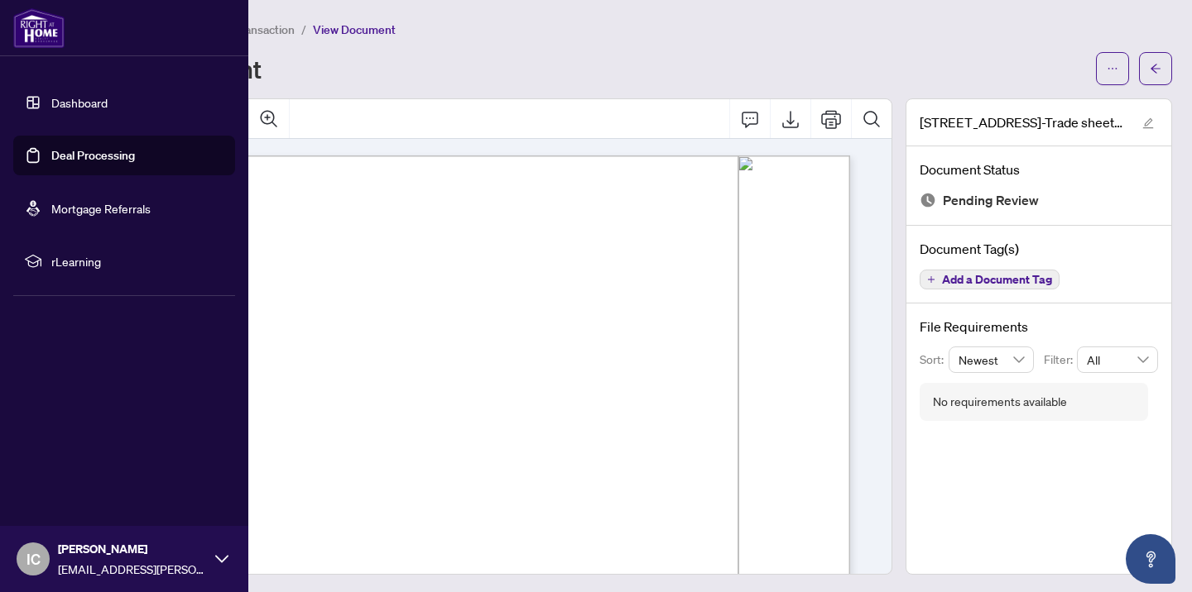
click at [58, 154] on link "Deal Processing" at bounding box center [93, 155] width 84 height 15
